Goal: Task Accomplishment & Management: Use online tool/utility

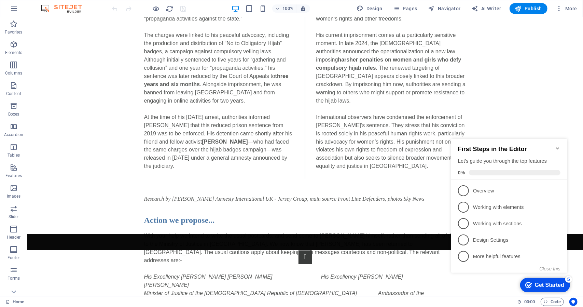
scroll to position [682, 0]
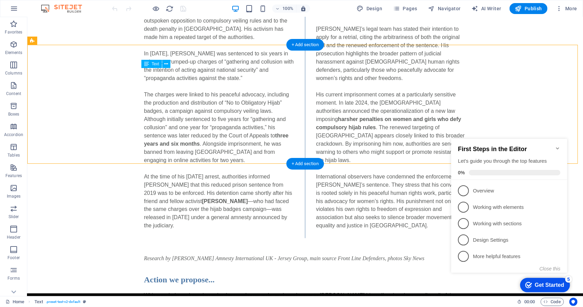
drag, startPoint x: 448, startPoint y: 145, endPoint x: 399, endPoint y: 138, distance: 49.3
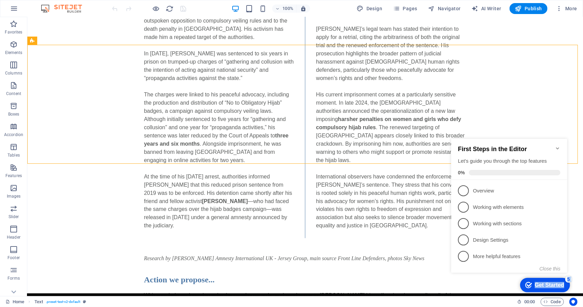
click at [451, 137] on div "checkmark Get Started 5 First Steps in the Editor Let's guide you through the t…" at bounding box center [510, 212] width 124 height 166
click at [561, 144] on div "First Steps in the Editor Let's guide you through the top features 0%" at bounding box center [509, 158] width 116 height 41
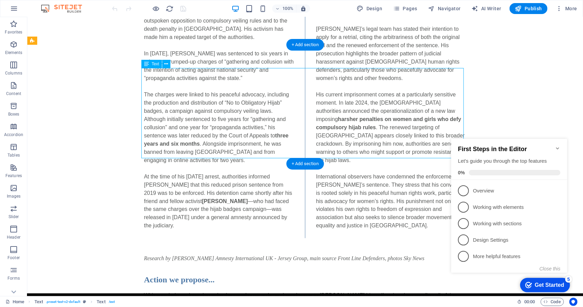
drag, startPoint x: 447, startPoint y: 140, endPoint x: 444, endPoint y: 134, distance: 7.0
drag, startPoint x: 443, startPoint y: 140, endPoint x: 431, endPoint y: 126, distance: 18.9
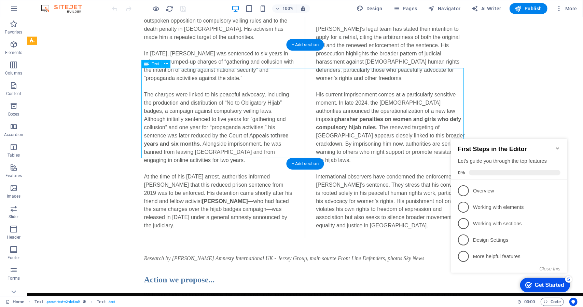
drag, startPoint x: 432, startPoint y: 144, endPoint x: 428, endPoint y: 135, distance: 10.3
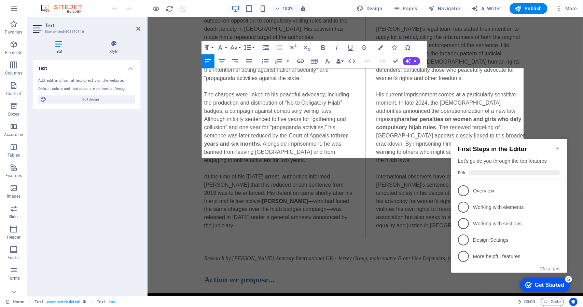
click at [558, 146] on icon "Minimize checklist" at bounding box center [557, 147] width 5 height 5
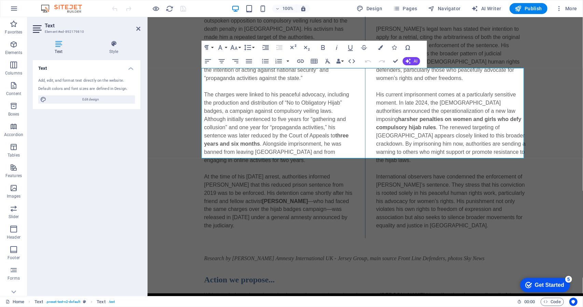
drag, startPoint x: 575, startPoint y: 286, endPoint x: 504, endPoint y: 128, distance: 173.7
click at [515, 274] on html "checkmark Get Started 5 First Steps in the Editor Let's guide you through the t…" at bounding box center [544, 284] width 58 height 20
drag, startPoint x: 506, startPoint y: 135, endPoint x: 226, endPoint y: 96, distance: 282.8
click at [222, 49] on icon "button" at bounding box center [220, 47] width 4 height 5
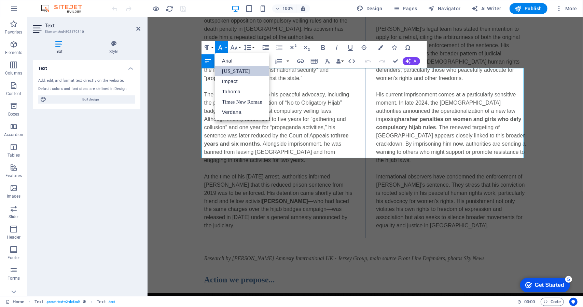
click at [243, 73] on link "[US_STATE]" at bounding box center [242, 71] width 54 height 10
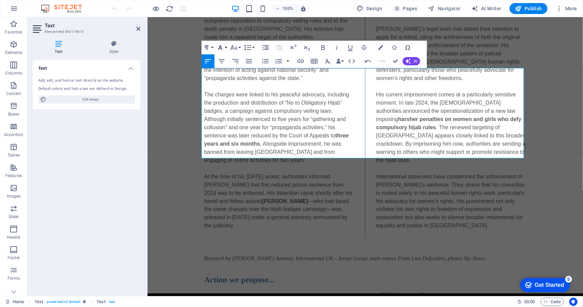
click at [224, 47] on icon "button" at bounding box center [220, 47] width 8 height 8
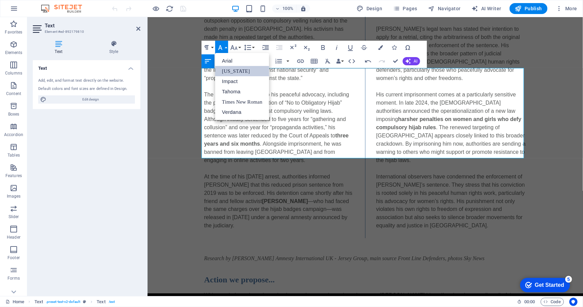
scroll to position [0, 0]
click at [229, 80] on link "Impact" at bounding box center [242, 81] width 54 height 10
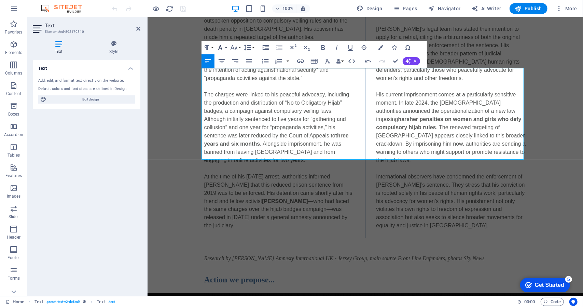
click at [224, 47] on icon "button" at bounding box center [220, 47] width 8 height 8
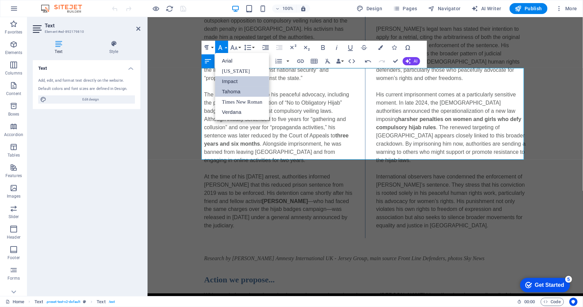
click at [232, 91] on link "Tahoma" at bounding box center [242, 91] width 54 height 10
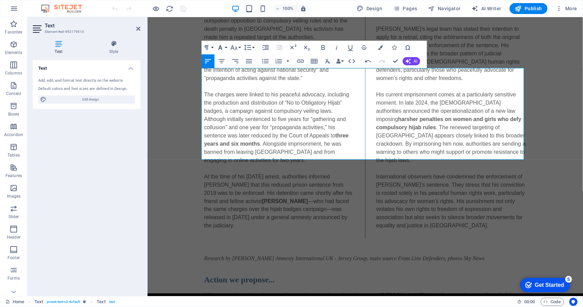
click at [227, 46] on button "Font Family" at bounding box center [221, 48] width 13 height 14
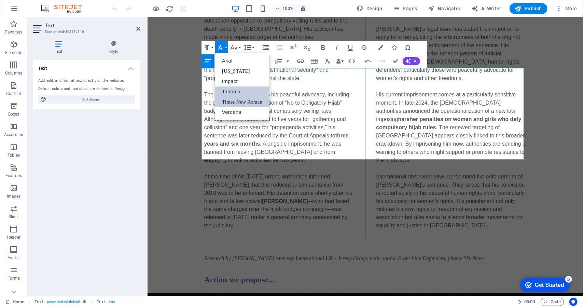
click at [225, 101] on link "Times New Roman" at bounding box center [242, 102] width 54 height 10
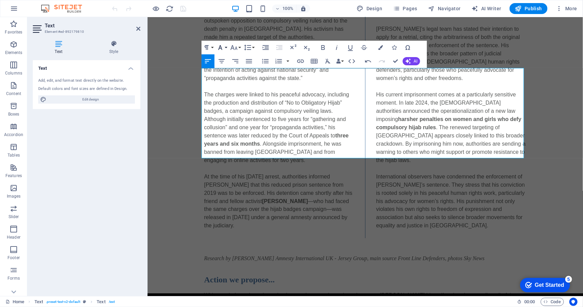
click at [225, 44] on button "Font Family" at bounding box center [221, 48] width 13 height 14
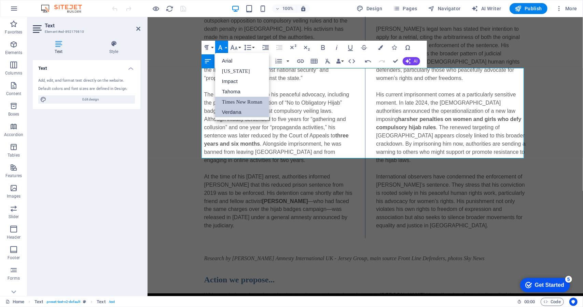
click at [232, 113] on link "Verdana" at bounding box center [242, 112] width 54 height 10
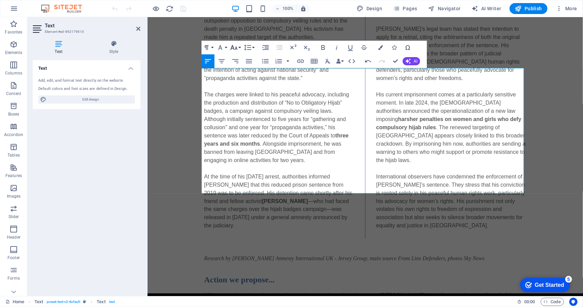
click at [239, 48] on button "Font Size" at bounding box center [235, 48] width 13 height 14
click at [239, 61] on link "8" at bounding box center [241, 61] width 25 height 10
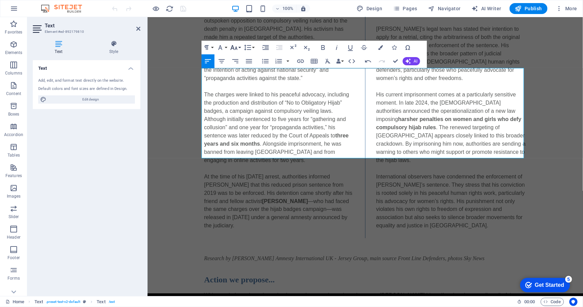
click at [241, 47] on button "Font Size" at bounding box center [235, 48] width 13 height 14
click at [238, 72] on link "10" at bounding box center [241, 74] width 25 height 10
click at [240, 48] on button "Font Size" at bounding box center [235, 48] width 13 height 14
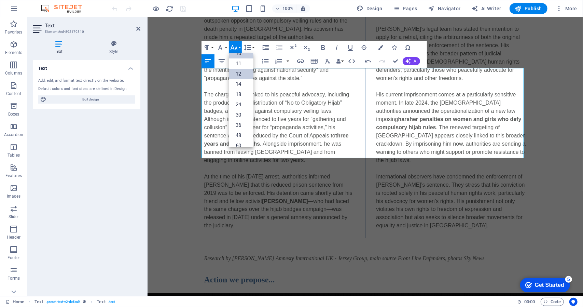
click at [240, 71] on link "12" at bounding box center [241, 74] width 25 height 10
click at [239, 47] on button "Font Size" at bounding box center [235, 48] width 13 height 14
click at [240, 60] on link "14" at bounding box center [241, 63] width 25 height 10
